Goal: Task Accomplishment & Management: Use online tool/utility

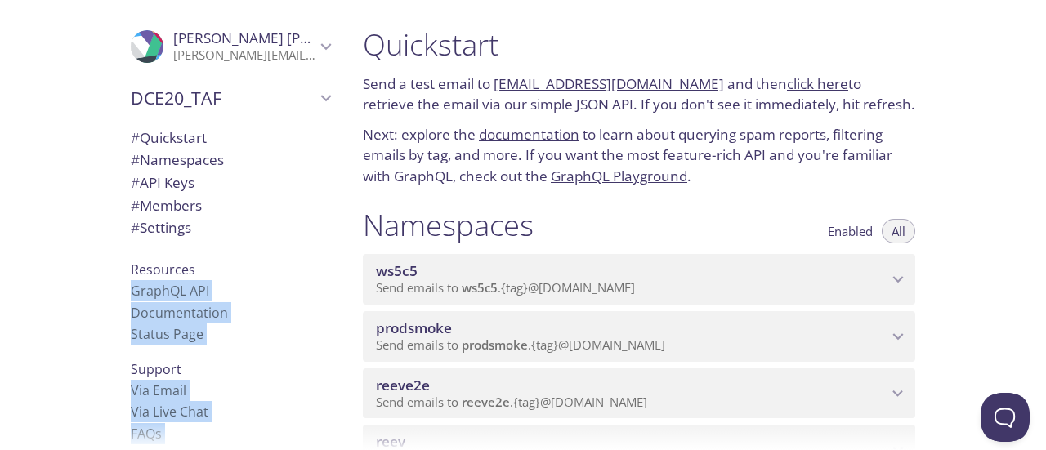
drag, startPoint x: 1042, startPoint y: 25, endPoint x: 1034, endPoint y: 48, distance: 24.3
click at [1034, 48] on div ".cls-1 { fill: #6d5ca8; } .cls-2 { fill: #3fc191; } .cls-3 { fill: #3b4752; } .…" at bounding box center [523, 225] width 1046 height 450
click at [993, 137] on div "Quickstart Send a test email to ws5c5.test@inbox.testmail.app and then click he…" at bounding box center [698, 225] width 696 height 450
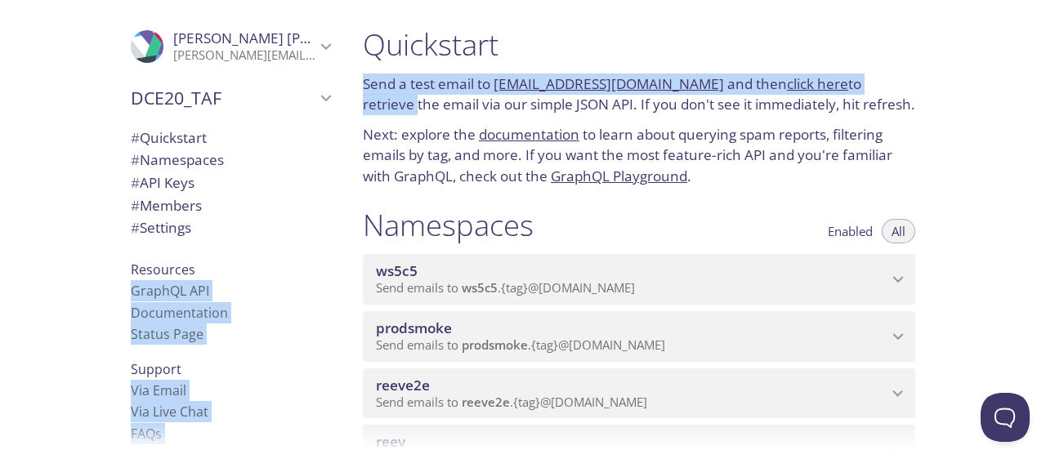
drag, startPoint x: 1038, startPoint y: 25, endPoint x: 1030, endPoint y: 63, distance: 38.3
click at [1030, 63] on div ".cls-1 { fill: #6d5ca8; } .cls-2 { fill: #3fc191; } .cls-3 { fill: #3b4752; } .…" at bounding box center [523, 225] width 1046 height 450
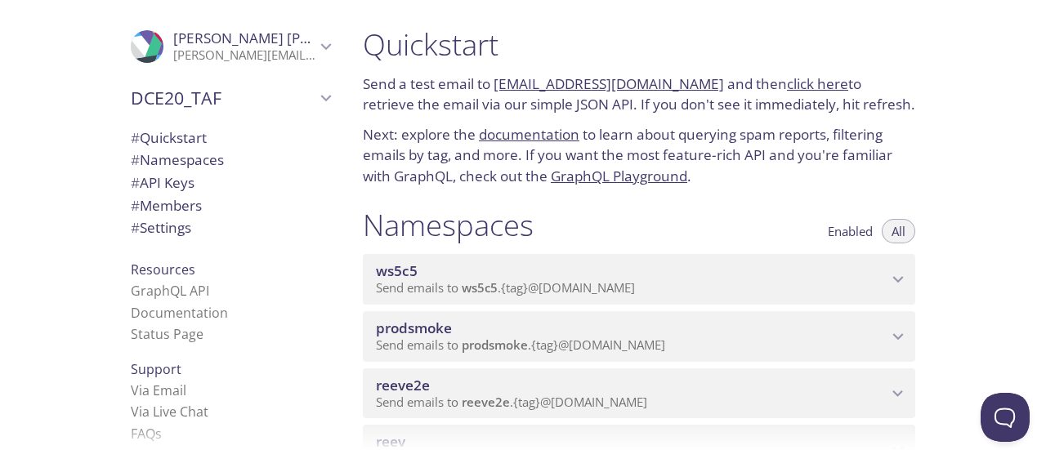
click at [984, 154] on div "Quickstart Send a test email to ws5c5.test@inbox.testmail.app and then click he…" at bounding box center [698, 225] width 696 height 450
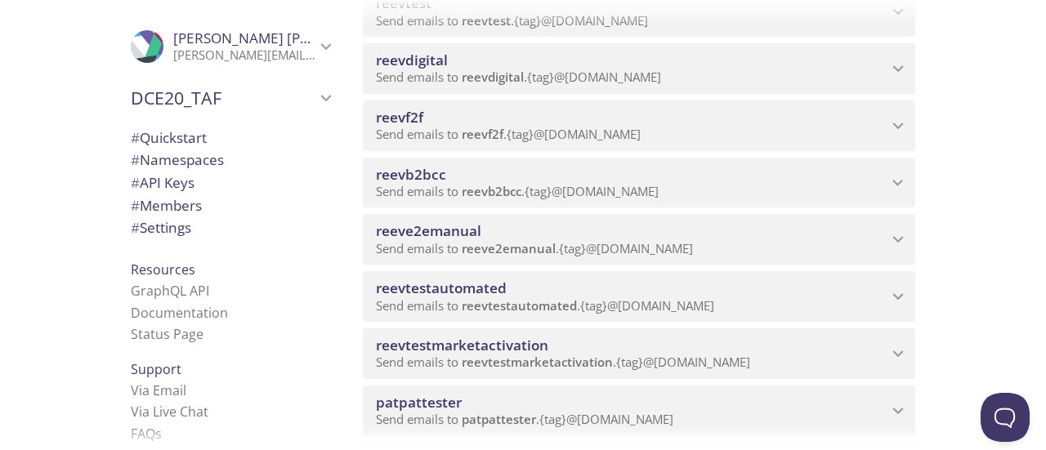
scroll to position [800, 0]
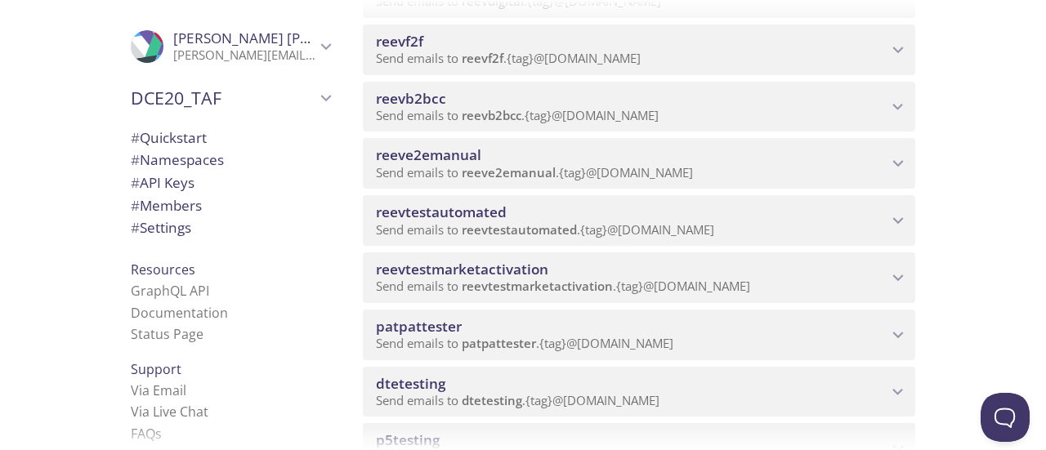
click at [541, 105] on span "reevb2bcc" at bounding box center [631, 99] width 511 height 18
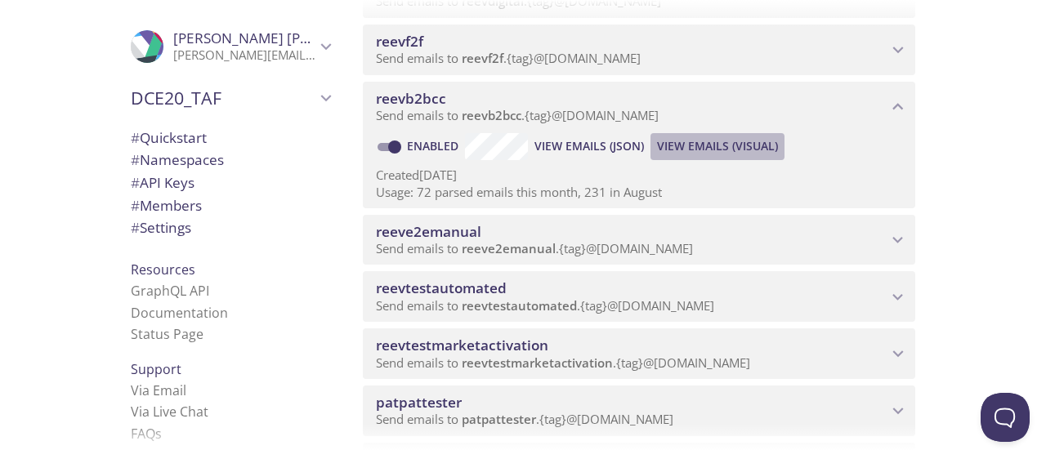
click at [709, 146] on span "View Emails (Visual)" at bounding box center [717, 146] width 121 height 20
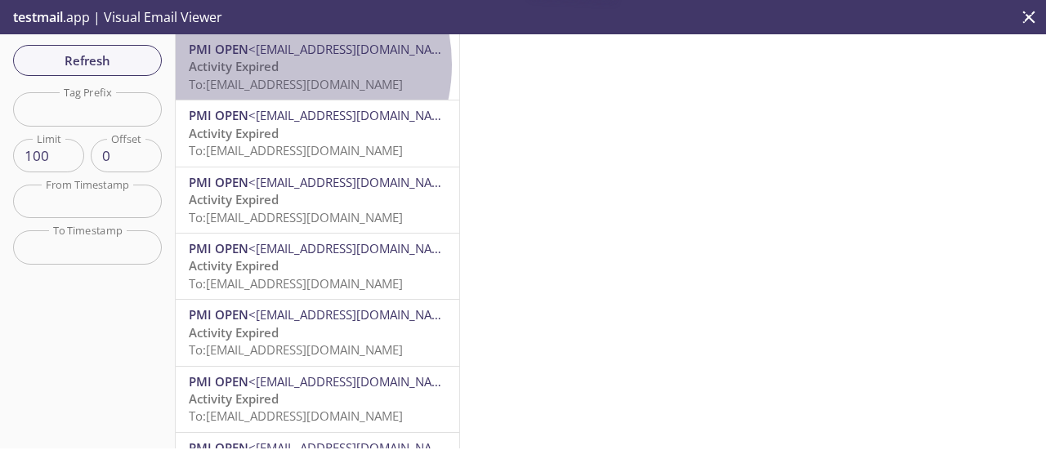
click at [282, 65] on p "Activity Expired To: reevb2bcc.yhnrednm@inbox.testmail.app" at bounding box center [317, 75] width 257 height 35
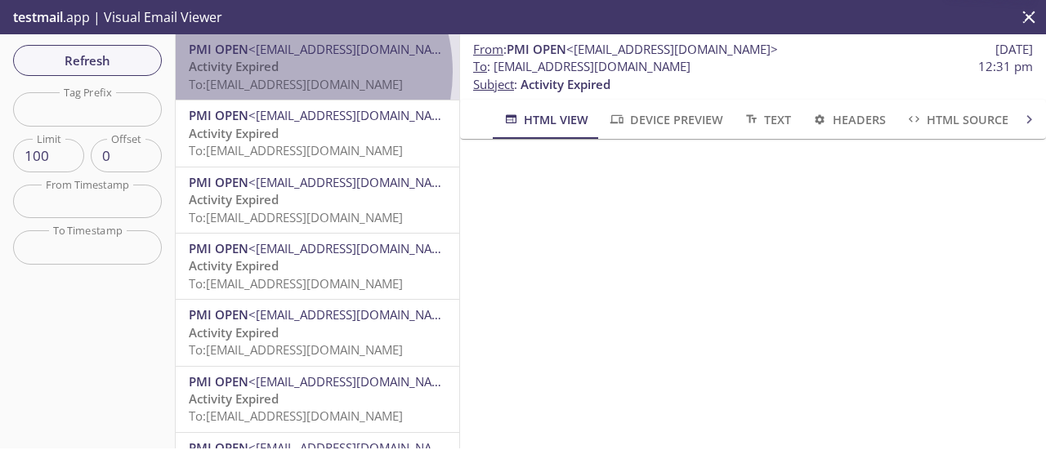
click at [291, 72] on p "Activity Expired To: reevb2bcc.yhnrednm@inbox.testmail.app" at bounding box center [317, 75] width 257 height 35
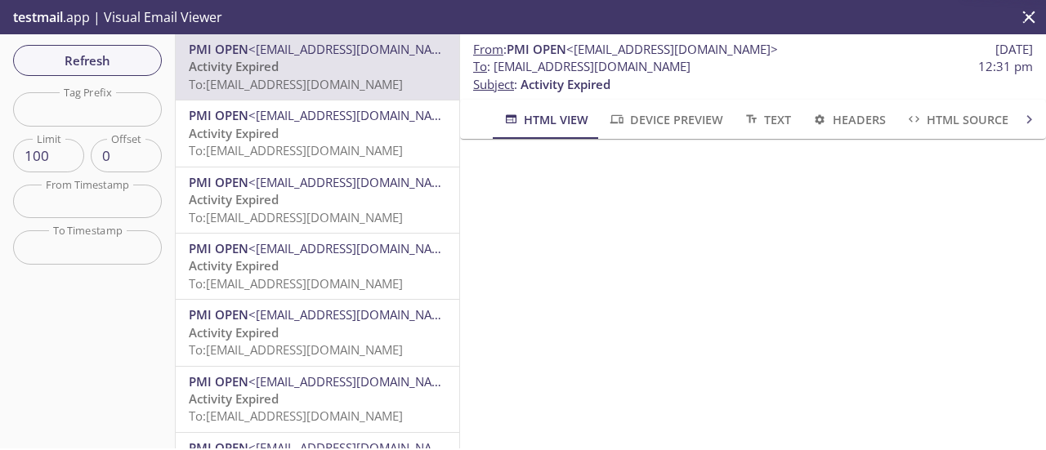
click at [279, 129] on span "Activity Expired" at bounding box center [234, 133] width 90 height 16
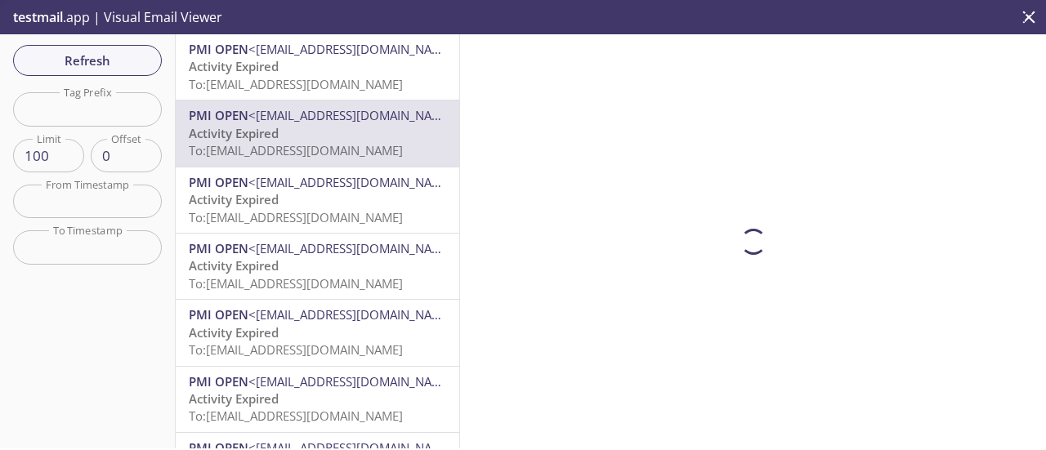
click at [252, 32] on div "testmail .app | Visual Email Viewer" at bounding box center [523, 17] width 1046 height 34
click at [254, 63] on span "Activity Expired" at bounding box center [234, 66] width 90 height 16
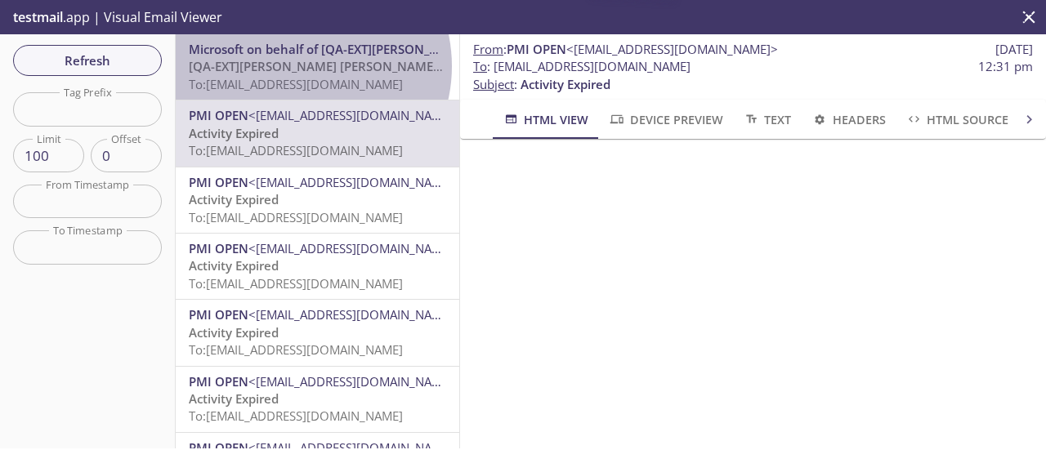
click at [298, 66] on span "[QA-EXT][PERSON_NAME] [PERSON_NAME] International account email verification co…" at bounding box center [448, 66] width 519 height 16
